Goal: Transaction & Acquisition: Purchase product/service

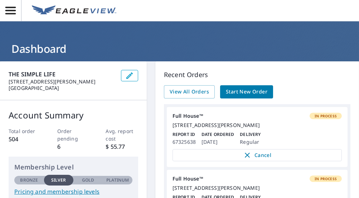
click at [264, 96] on span "Start New Order" at bounding box center [246, 92] width 41 height 9
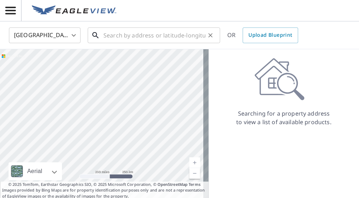
click at [120, 35] on input "text" at bounding box center [154, 35] width 102 height 20
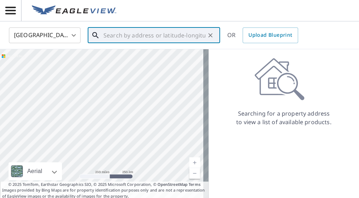
paste input "[STREET_ADDRESS][PERSON_NAME]"
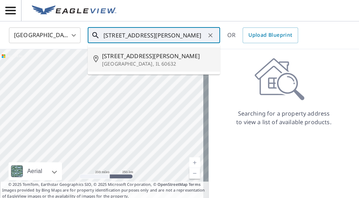
click at [123, 54] on span "[STREET_ADDRESS][PERSON_NAME]" at bounding box center [158, 56] width 112 height 9
type input "[STREET_ADDRESS][PERSON_NAME]"
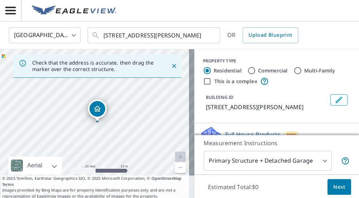
click at [94, 101] on body "DH DH [GEOGRAPHIC_DATA] US ​ [STREET_ADDRESS][PERSON_NAME] ​ OR Upload Blueprin…" at bounding box center [179, 99] width 359 height 198
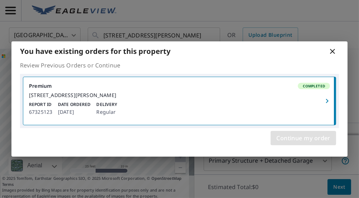
click at [282, 139] on span "Continue my order" at bounding box center [303, 138] width 54 height 10
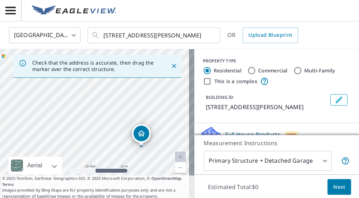
drag, startPoint x: 136, startPoint y: 123, endPoint x: 141, endPoint y: 124, distance: 5.1
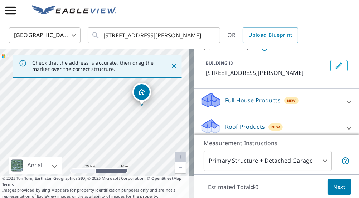
scroll to position [38, 0]
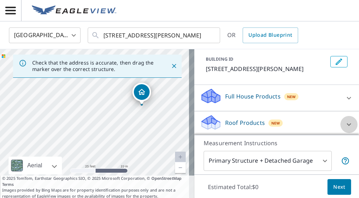
click at [344, 123] on icon at bounding box center [348, 124] width 9 height 9
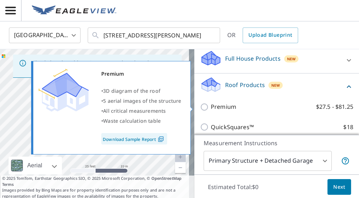
scroll to position [85, 0]
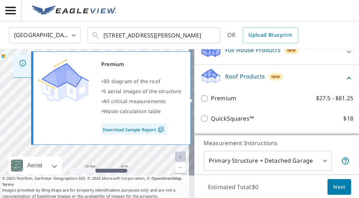
click at [200, 97] on input "Premium $27.5 - $81.25" at bounding box center [205, 98] width 11 height 9
checkbox input "true"
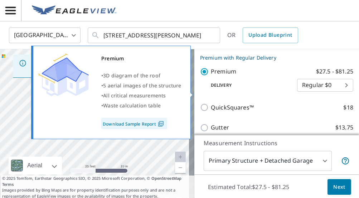
scroll to position [123, 0]
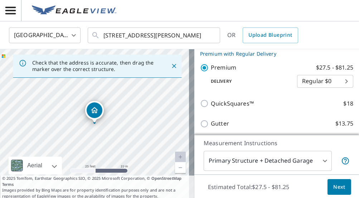
click at [335, 188] on span "Next" at bounding box center [339, 187] width 12 height 9
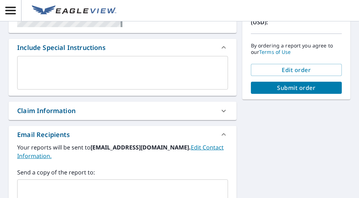
scroll to position [157, 0]
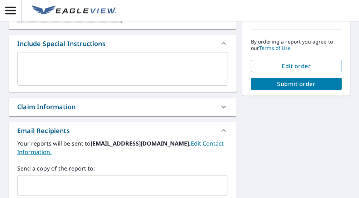
click at [83, 179] on input "text" at bounding box center [116, 186] width 193 height 14
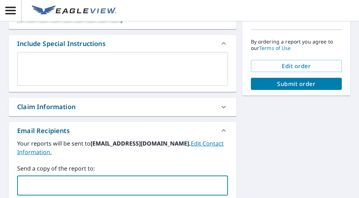
type input "[EMAIL_ADDRESS][DOMAIN_NAME]"
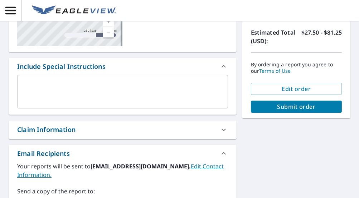
scroll to position [123, 0]
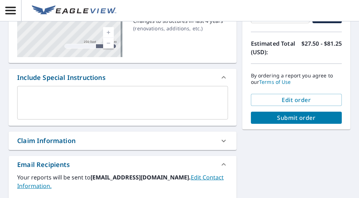
click at [265, 117] on span "Submit order" at bounding box center [295, 118] width 79 height 8
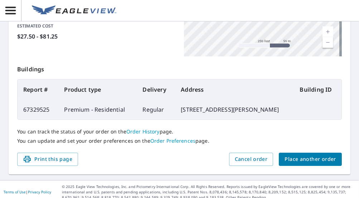
scroll to position [223, 0]
